Goal: Share content

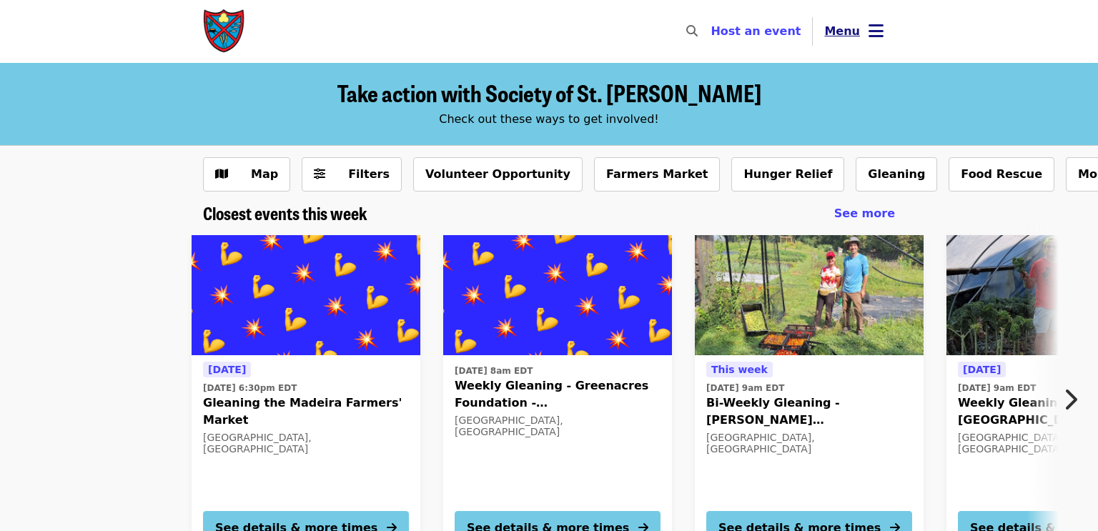
click at [869, 32] on icon "bars icon" at bounding box center [876, 31] width 15 height 21
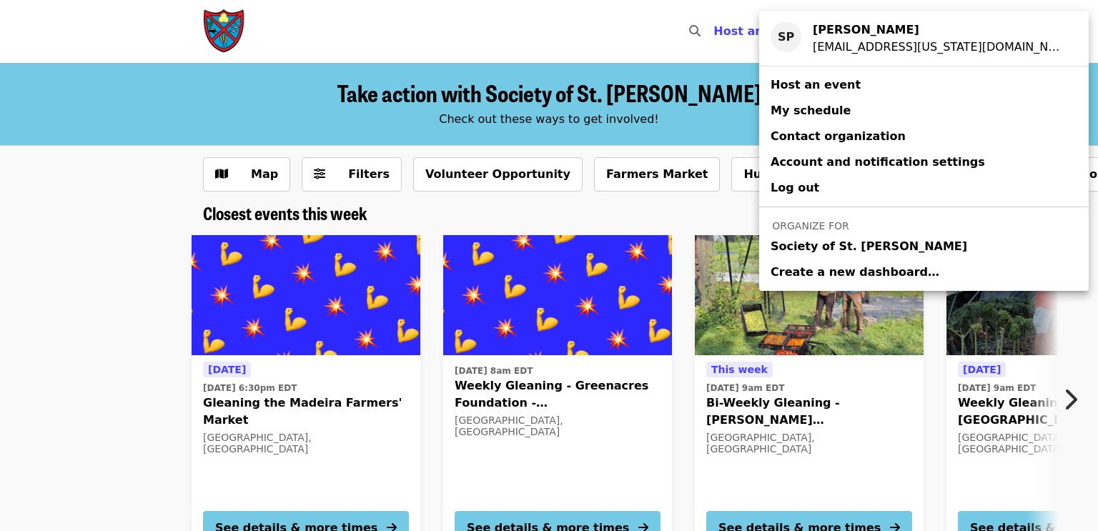
click at [980, 404] on div "Account menu" at bounding box center [549, 265] width 1098 height 531
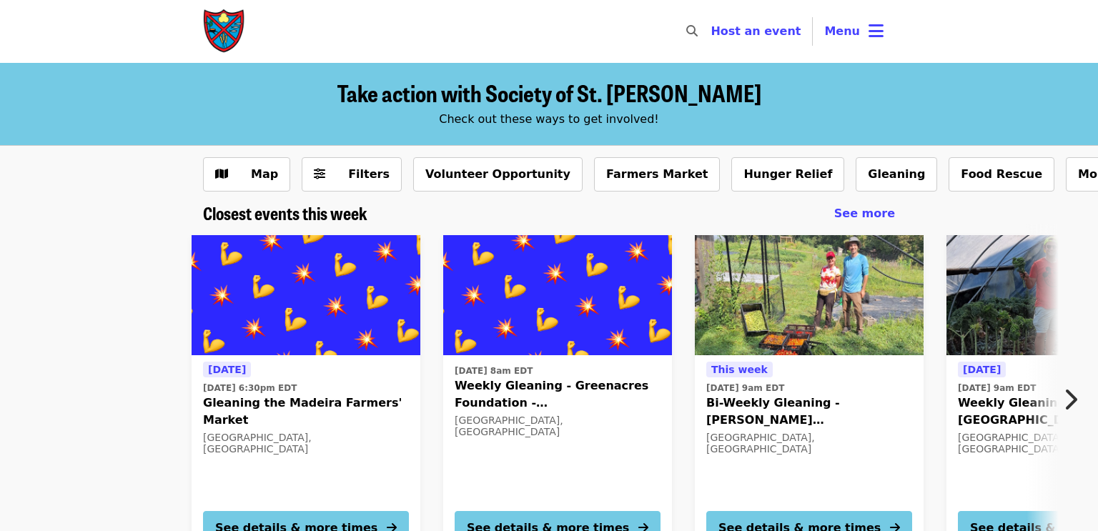
click at [980, 404] on span "Weekly Gleaning: [GEOGRAPHIC_DATA]" at bounding box center [1061, 412] width 206 height 34
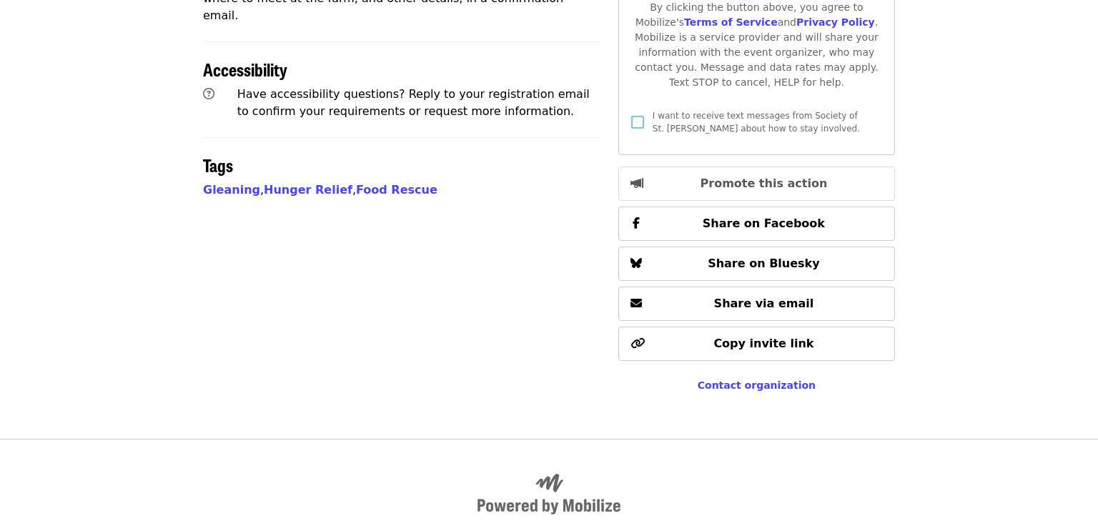
scroll to position [772, 0]
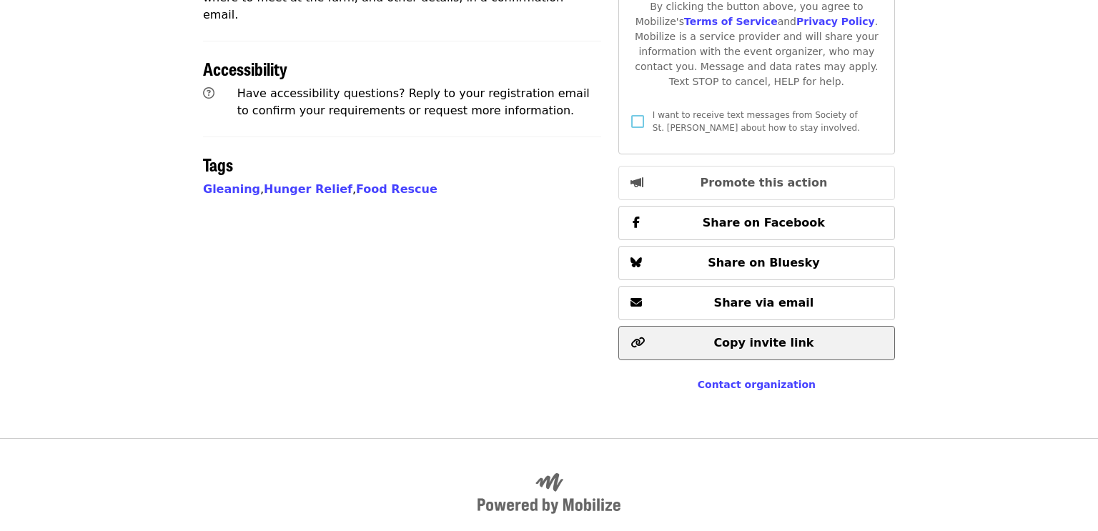
click at [819, 334] on button "Copy invite link" at bounding box center [756, 343] width 277 height 34
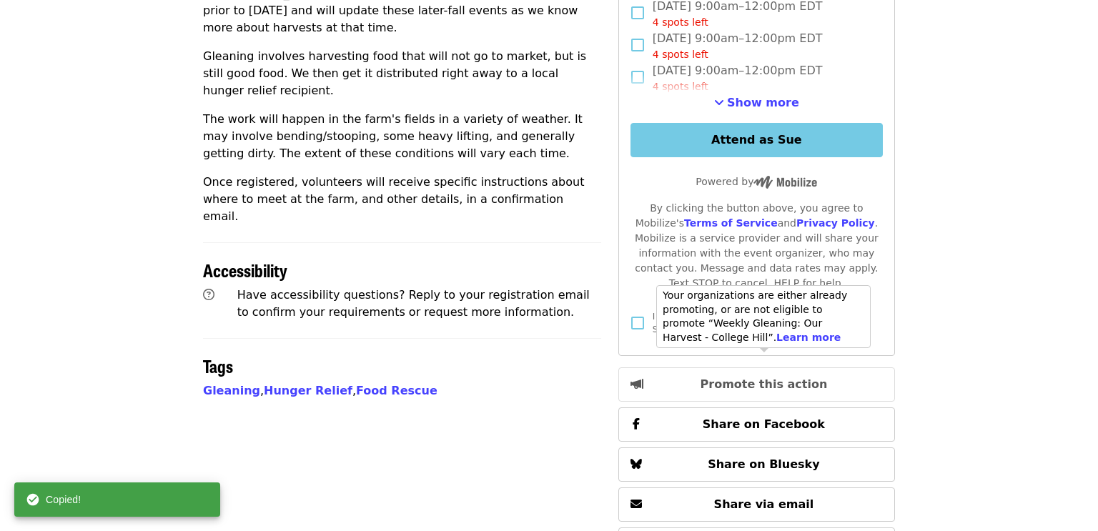
scroll to position [0, 0]
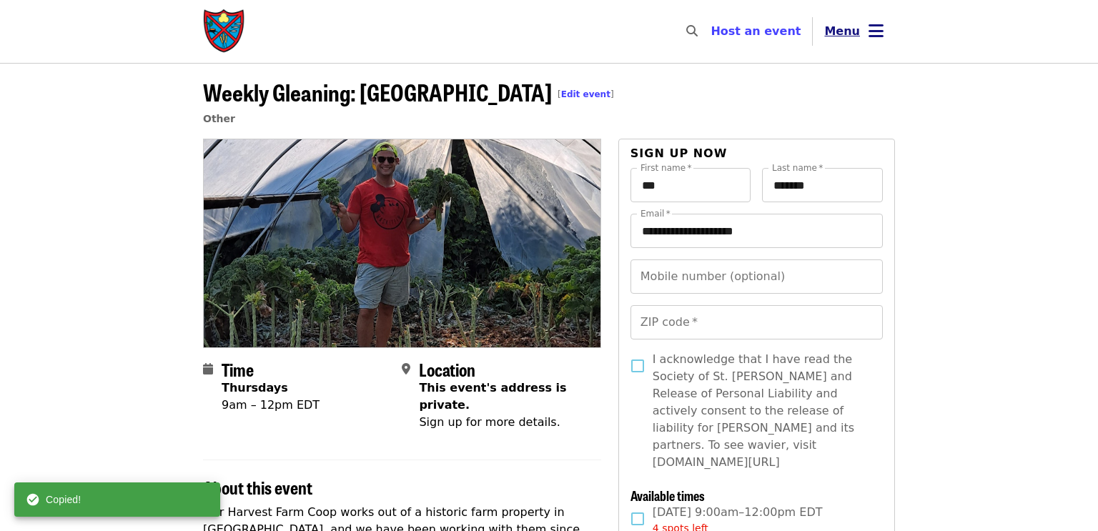
click at [869, 27] on icon "bars icon" at bounding box center [876, 31] width 15 height 21
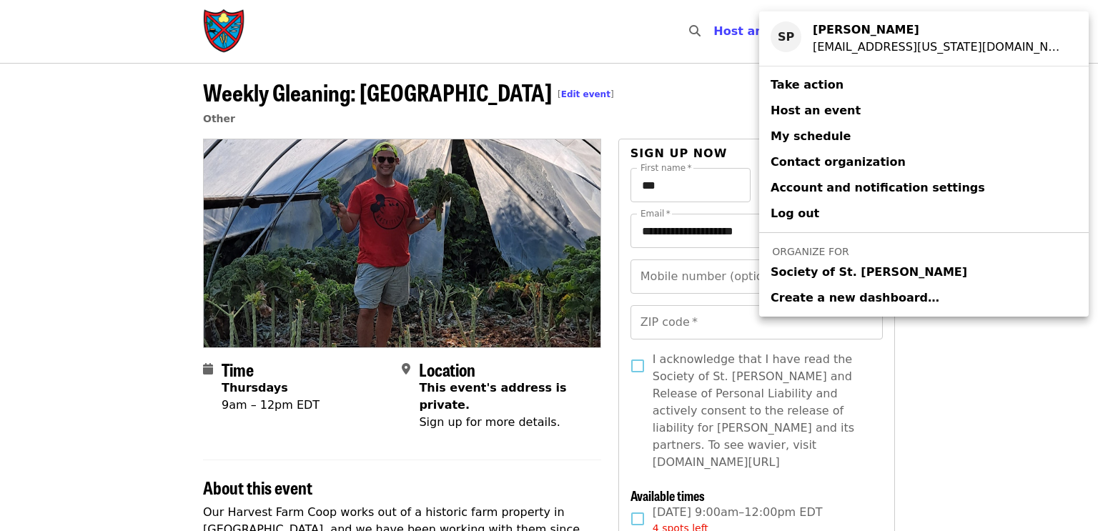
click at [882, 277] on link "Society of St. [PERSON_NAME]" at bounding box center [924, 273] width 330 height 26
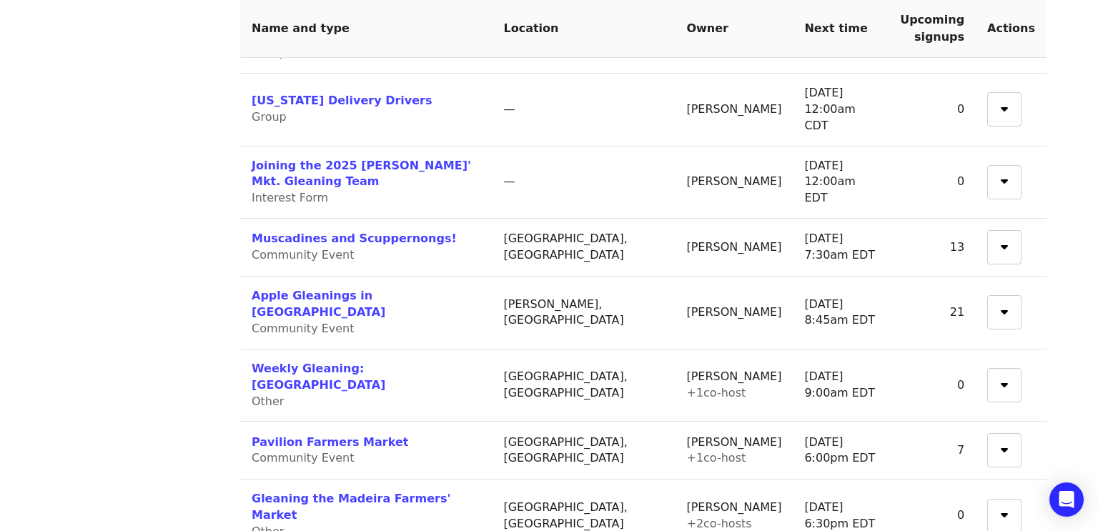
scroll to position [575, 0]
click at [385, 362] on link "Weekly Gleaning: [GEOGRAPHIC_DATA]" at bounding box center [319, 377] width 134 height 30
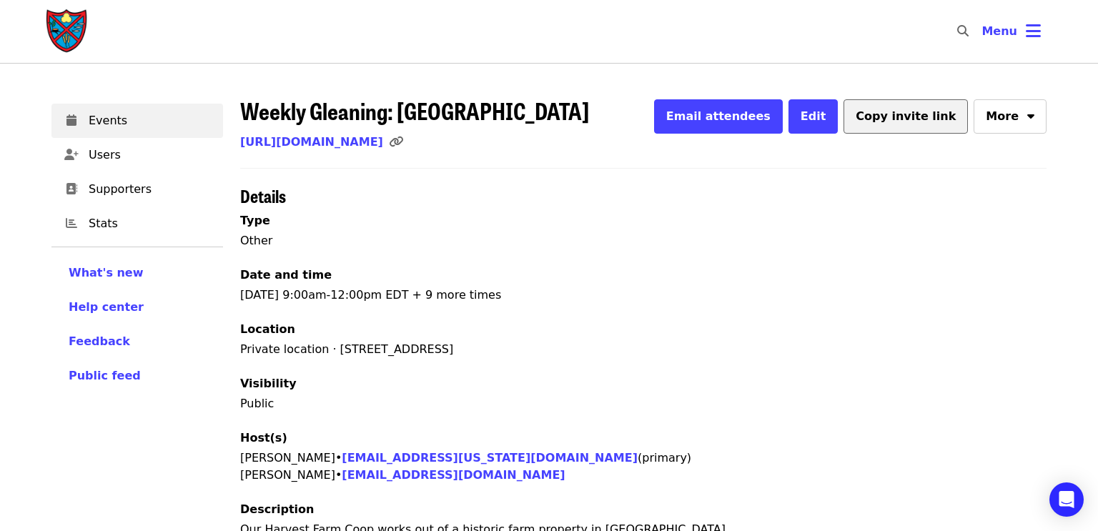
click at [939, 115] on span "Copy invite link" at bounding box center [906, 116] width 100 height 14
